Goal: Transaction & Acquisition: Download file/media

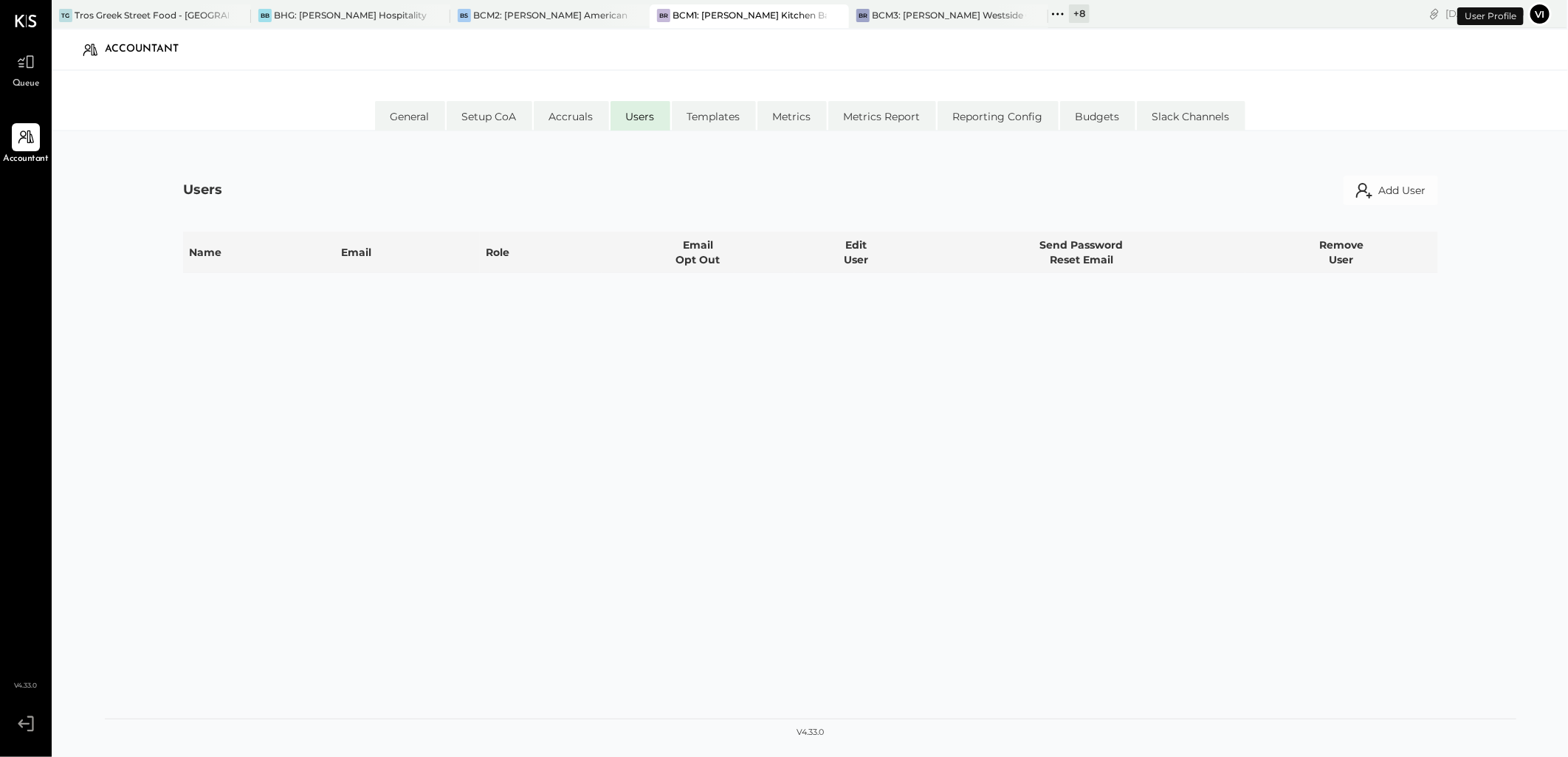
select select "**********"
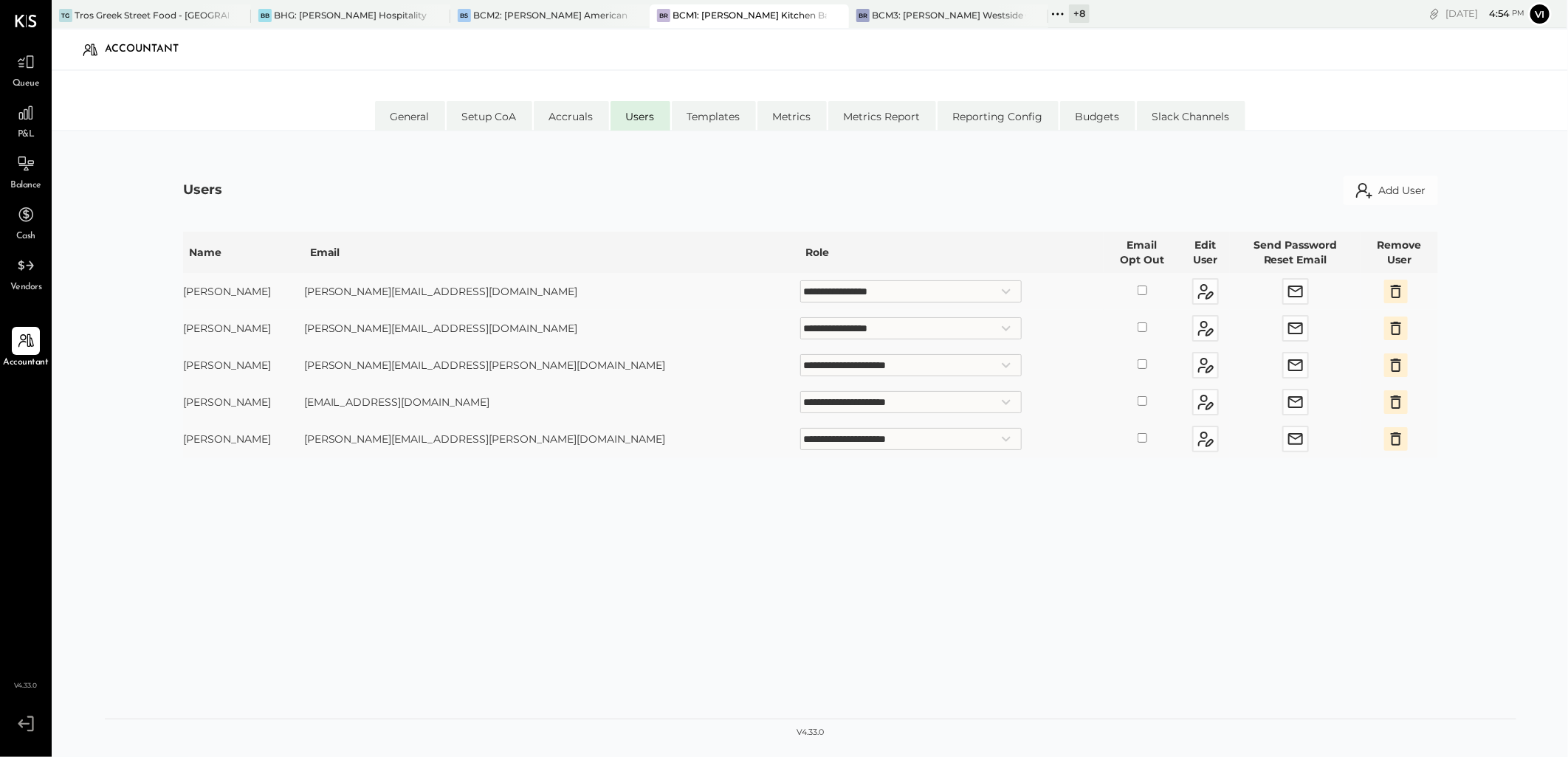
drag, startPoint x: 0, startPoint y: 65, endPoint x: 9, endPoint y: 63, distance: 9.2
click at [0, 65] on html "Queue P&L Balance Cash Vendors Accountant v 4.33.0 TG Tros Greek Street Food - …" at bounding box center [784, 378] width 1568 height 757
click at [16, 58] on div at bounding box center [26, 61] width 28 height 28
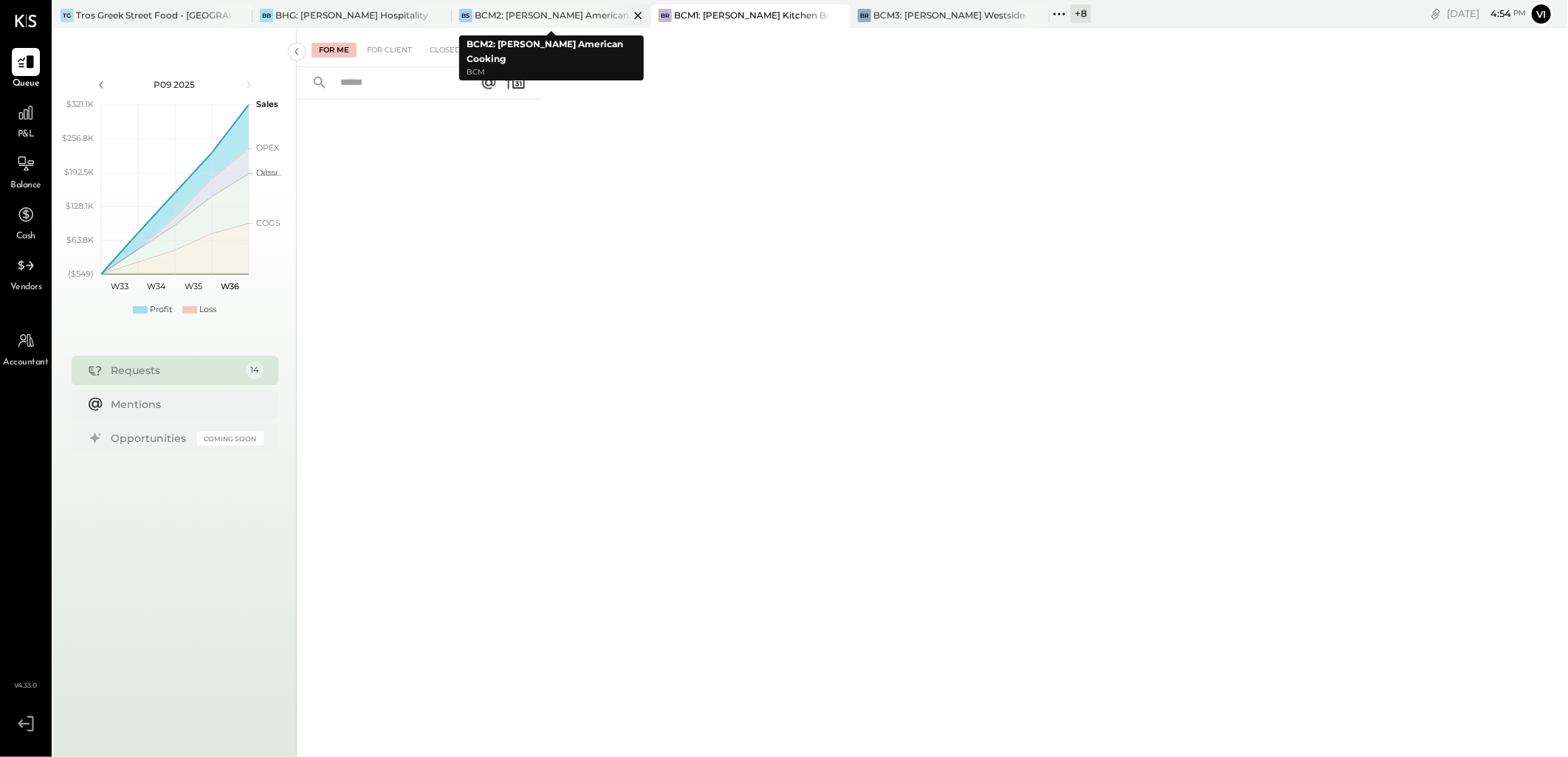
click at [549, 13] on div "BCM2: [PERSON_NAME] American Cooking" at bounding box center [551, 16] width 155 height 13
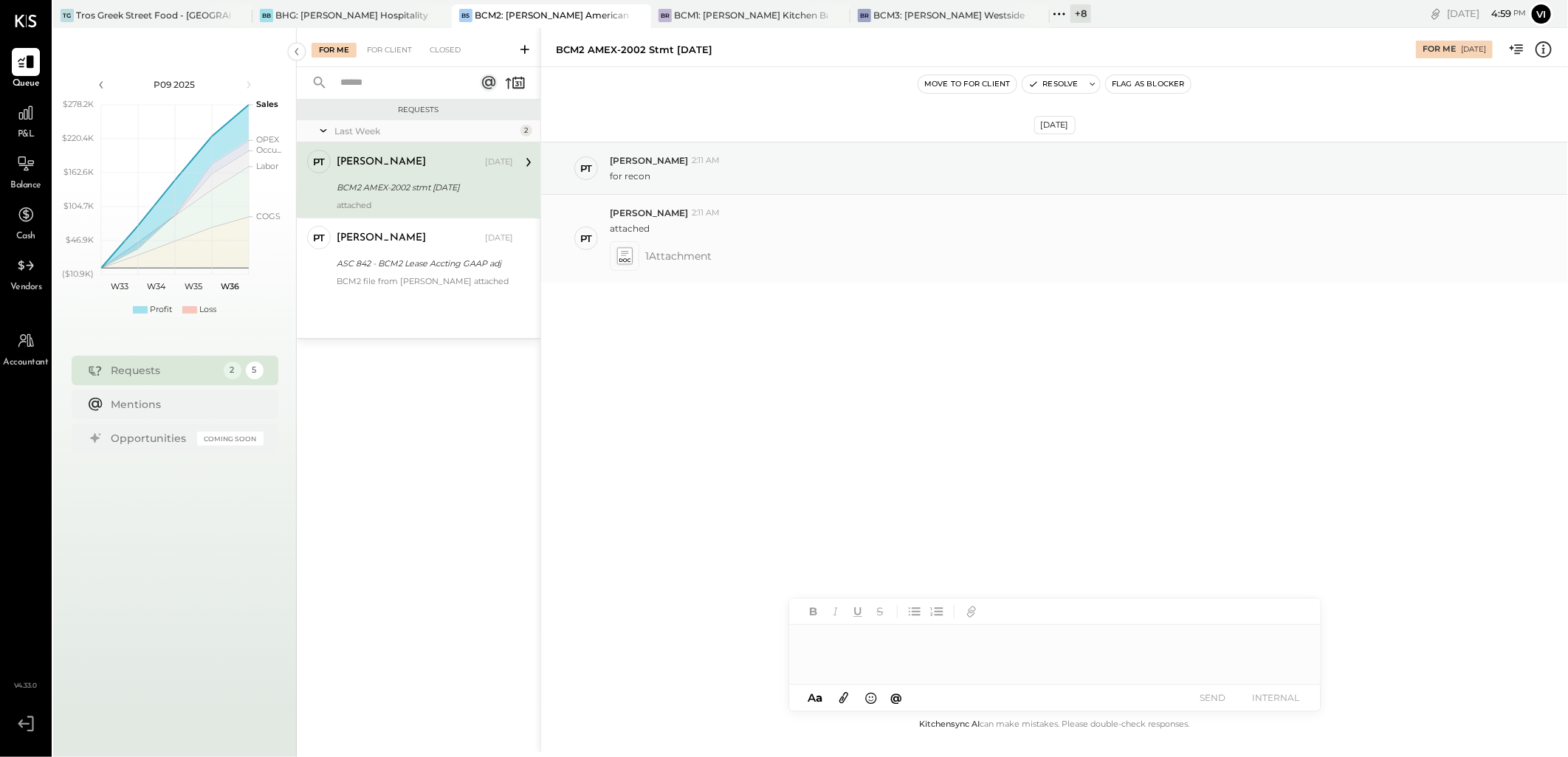
click at [631, 252] on icon at bounding box center [624, 255] width 16 height 17
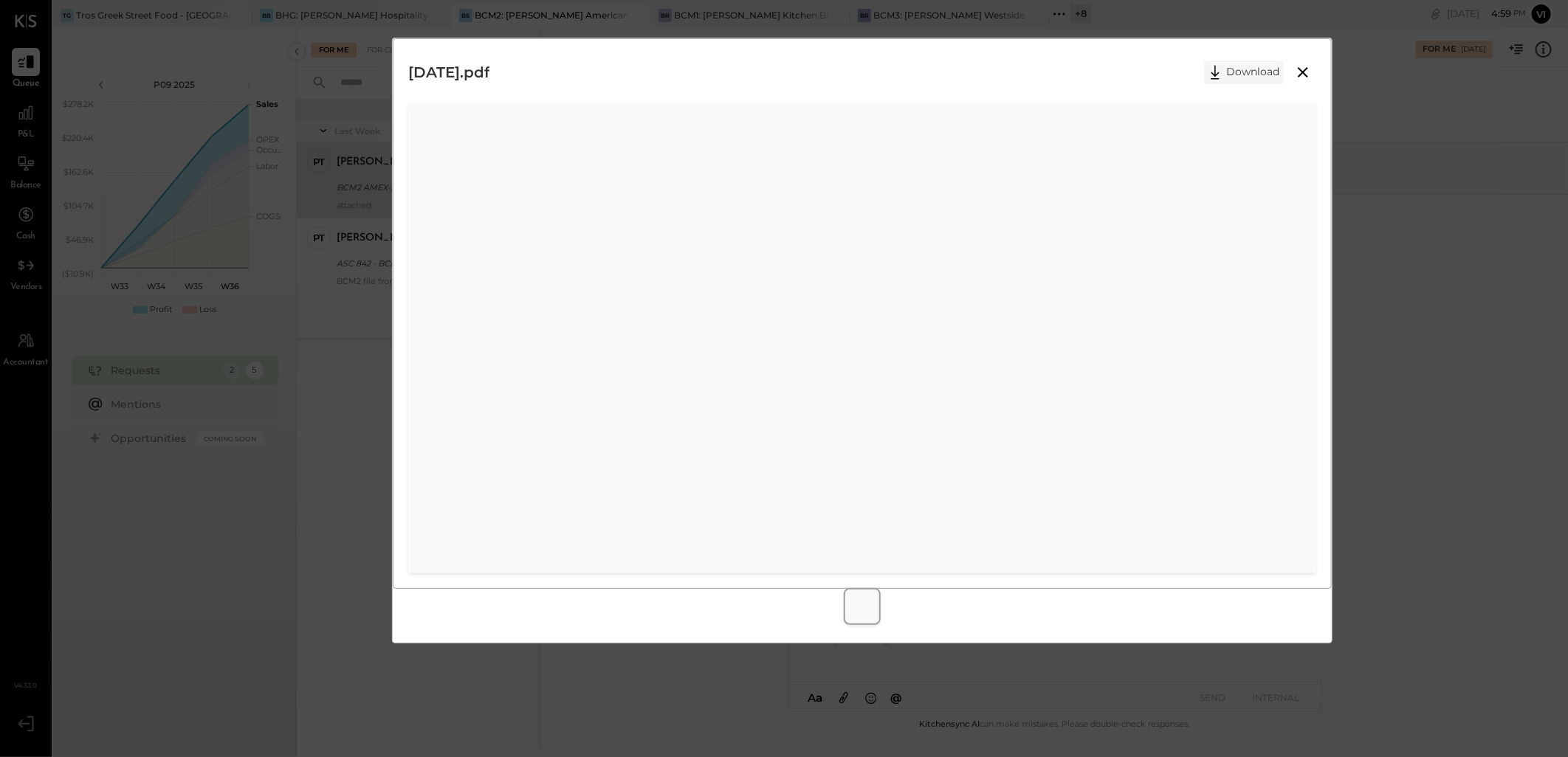
click at [1241, 79] on button "Download" at bounding box center [1243, 72] width 80 height 24
click at [1031, 79] on div "[DATE].pdf Download" at bounding box center [862, 72] width 908 height 37
click at [1301, 74] on icon at bounding box center [1302, 71] width 17 height 17
